Goal: Task Accomplishment & Management: Manage account settings

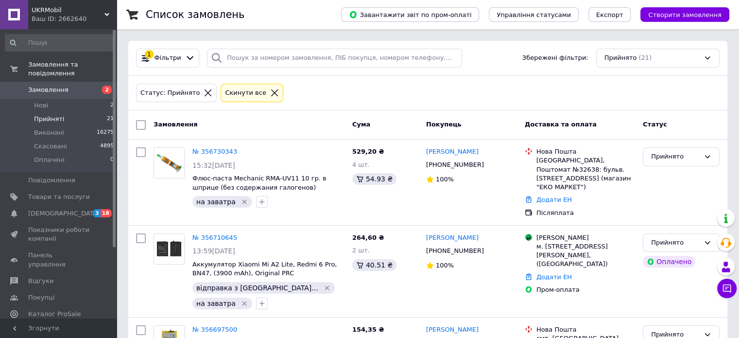
click at [81, 85] on span "Замовлення" at bounding box center [59, 89] width 62 height 9
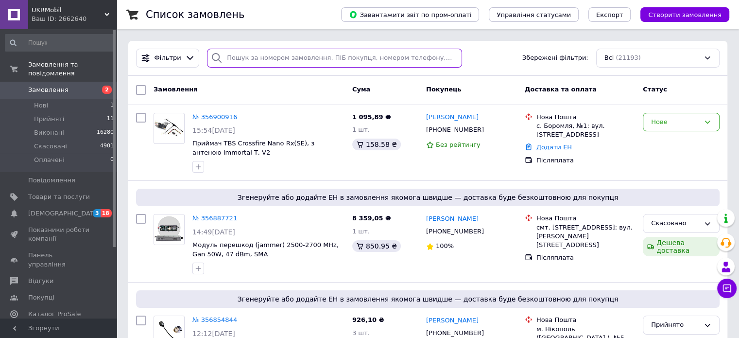
click at [339, 58] on input "search" at bounding box center [334, 58] width 255 height 19
paste input "20451225022447"
type input "20451225022447"
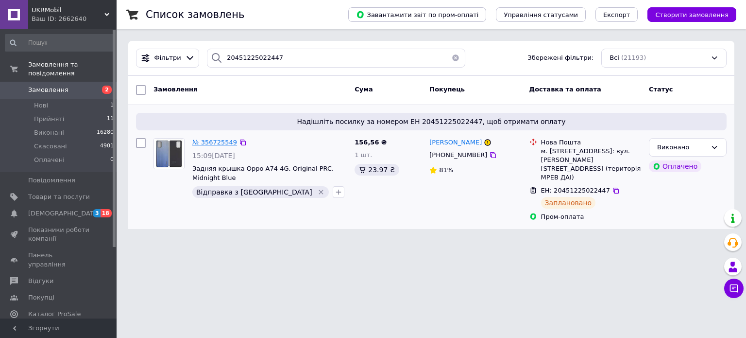
click at [210, 143] on span "№ 356725549" at bounding box center [214, 141] width 45 height 7
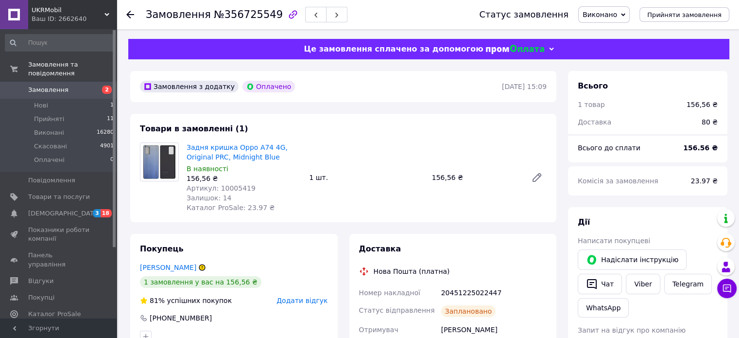
click at [224, 187] on span "Артикул: 10005419" at bounding box center [221, 188] width 69 height 8
click at [46, 85] on link "Замовлення 2" at bounding box center [59, 90] width 119 height 17
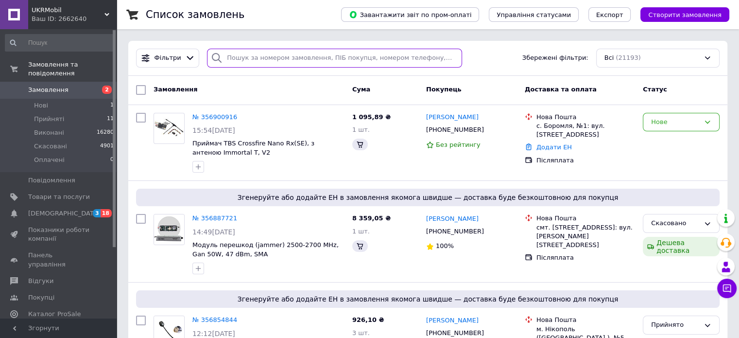
click at [307, 52] on input "search" at bounding box center [334, 58] width 255 height 19
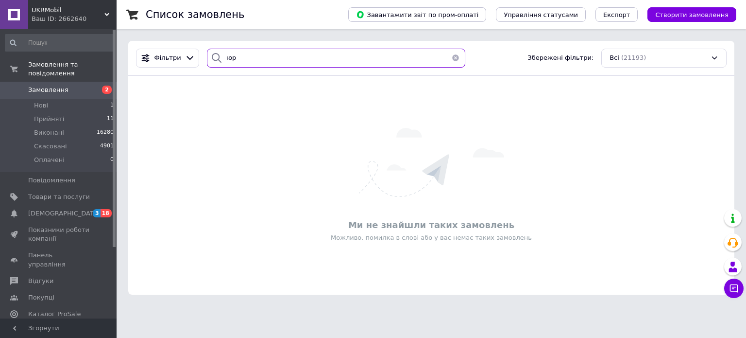
type input "[PERSON_NAME]"
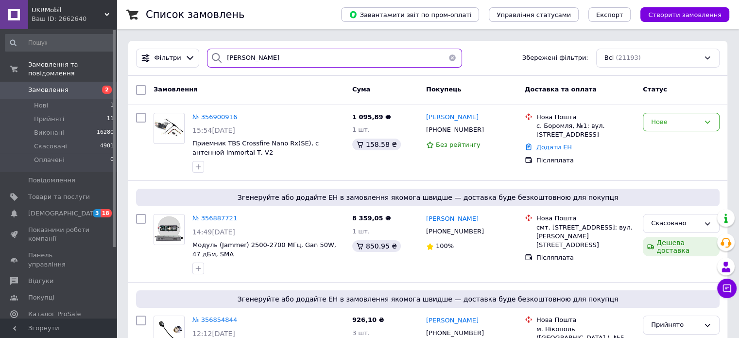
click at [342, 61] on input "[PERSON_NAME]" at bounding box center [334, 58] width 255 height 19
type input "л"
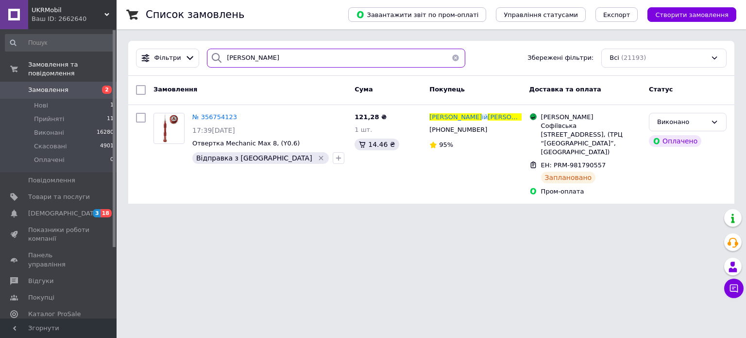
type input "[PERSON_NAME]"
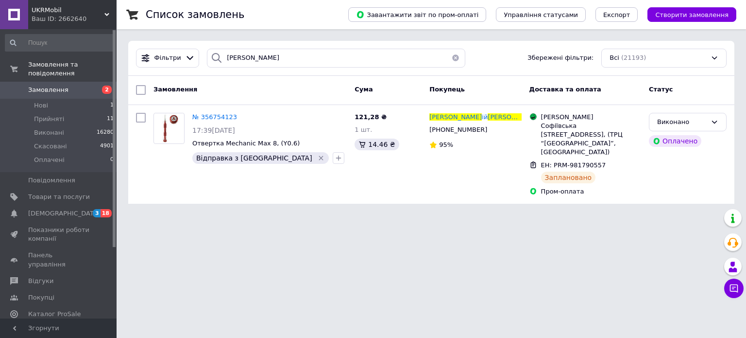
click at [210, 114] on span "№ 356754123" at bounding box center [214, 116] width 45 height 7
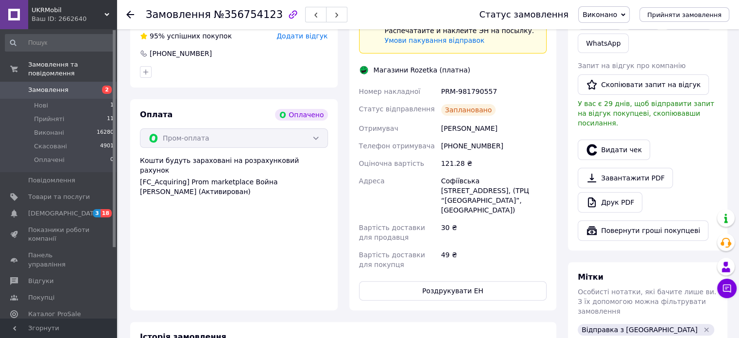
scroll to position [265, 0]
click at [452, 280] on button "Роздрукувати ЕН" at bounding box center [453, 289] width 188 height 19
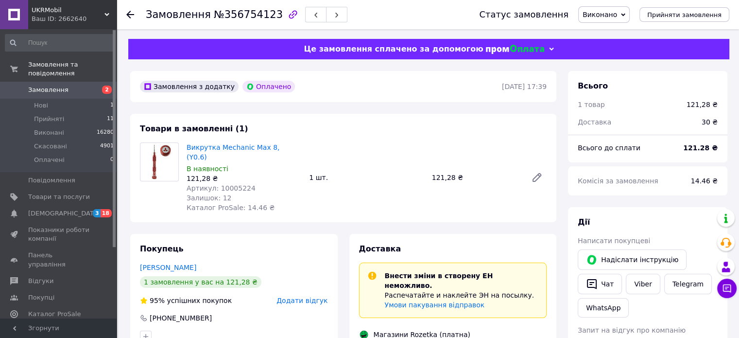
click at [62, 87] on link "Замовлення 2" at bounding box center [59, 90] width 119 height 17
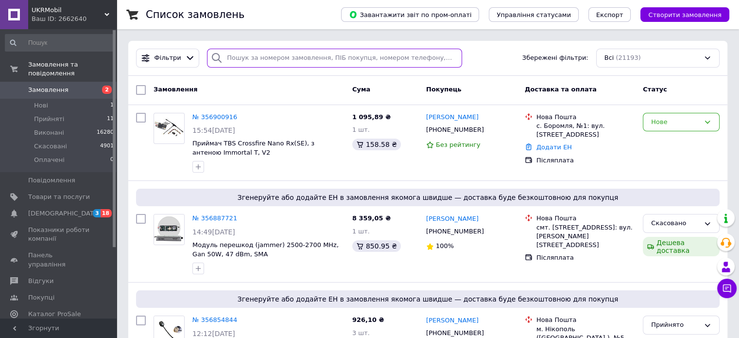
click at [347, 62] on input "search" at bounding box center [334, 58] width 255 height 19
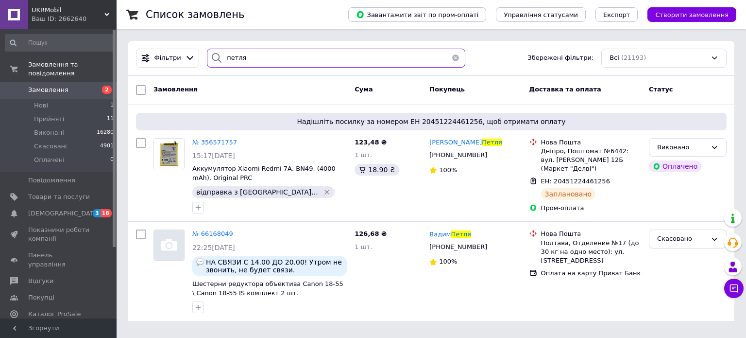
type input "петля"
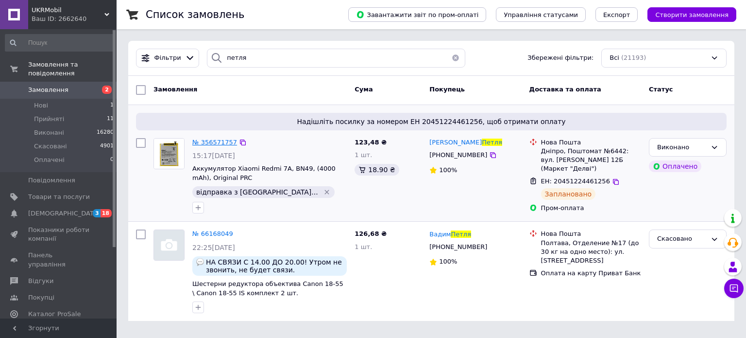
click at [215, 142] on span "№ 356571757" at bounding box center [214, 141] width 45 height 7
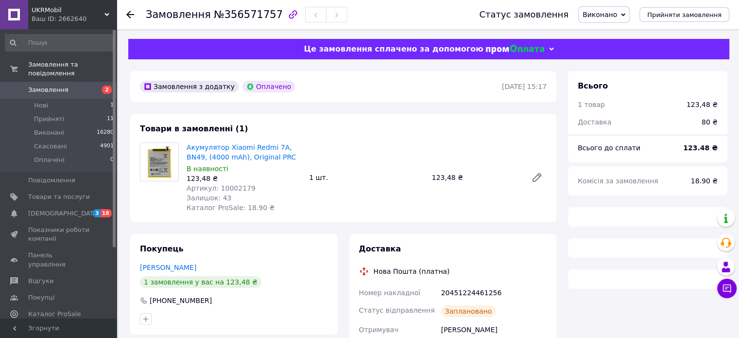
click at [223, 189] on span "Артикул: 10002179" at bounding box center [221, 188] width 69 height 8
copy span "10002179"
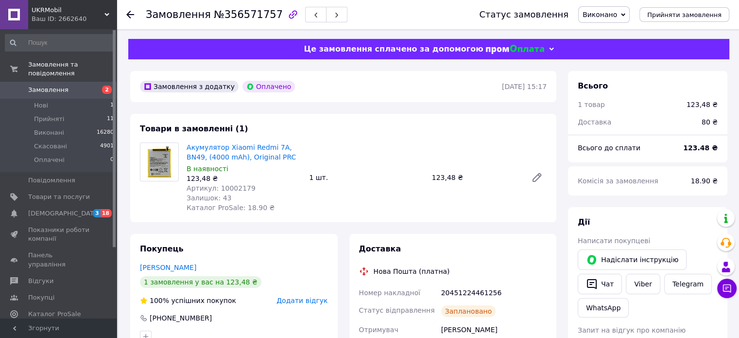
click at [438, 274] on div "Нова Пошта (платна)" at bounding box center [411, 271] width 81 height 10
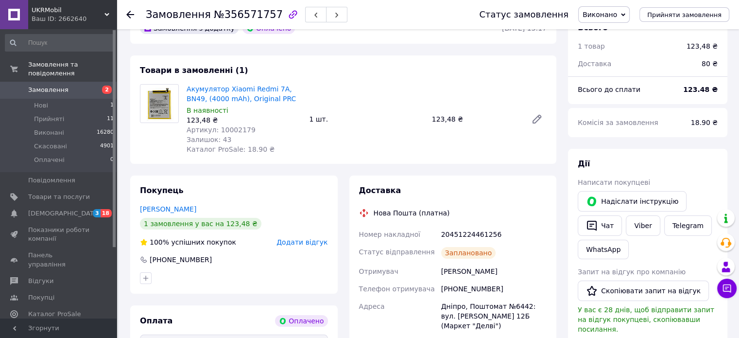
scroll to position [60, 0]
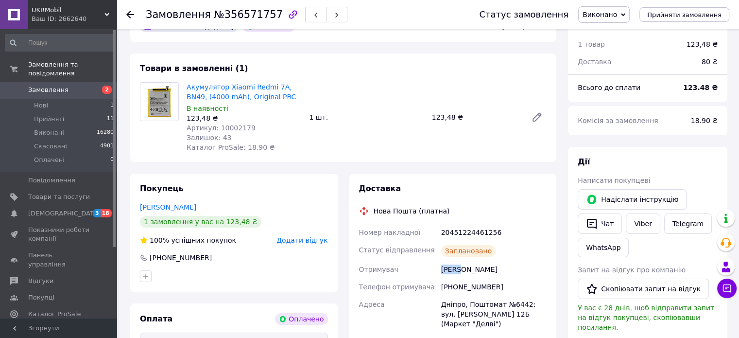
drag, startPoint x: 439, startPoint y: 273, endPoint x: 459, endPoint y: 272, distance: 19.9
click at [459, 272] on div "[PERSON_NAME]" at bounding box center [493, 268] width 109 height 17
copy div "Петля"
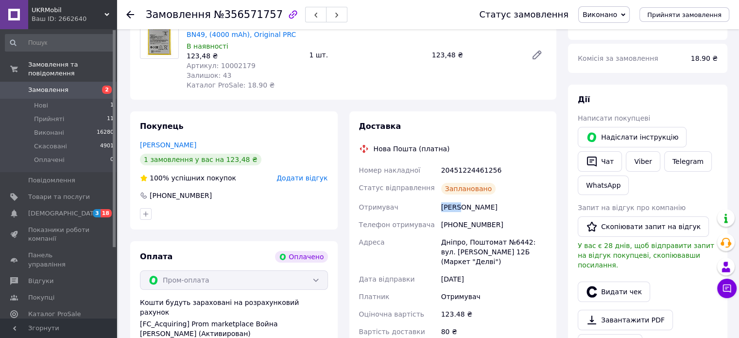
scroll to position [0, 0]
